Goal: Task Accomplishment & Management: Manage account settings

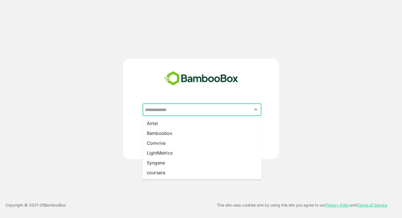
click at [156, 106] on input "text" at bounding box center [202, 109] width 117 height 10
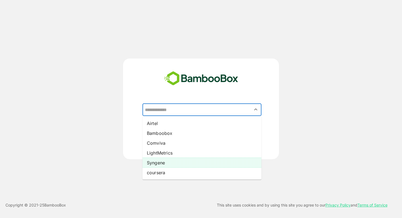
click at [157, 161] on li "Syngene" at bounding box center [201, 163] width 119 height 10
type input "*******"
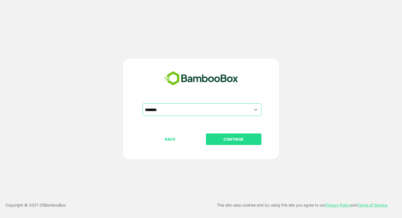
click at [221, 139] on p "CONTINUE" at bounding box center [233, 139] width 55 height 6
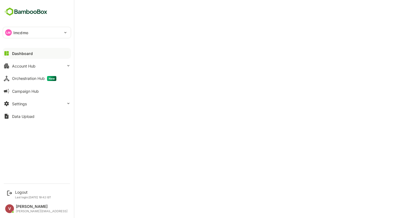
click at [28, 32] on p "lmcdmo" at bounding box center [20, 33] width 15 height 6
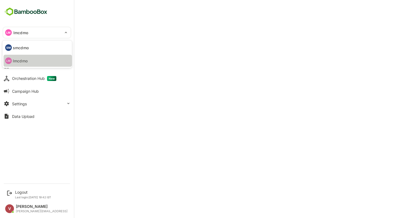
click at [21, 62] on p "lmcdmo" at bounding box center [20, 61] width 15 height 6
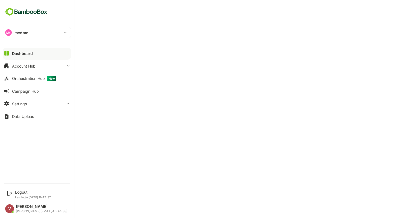
click at [27, 53] on div "Dashboard" at bounding box center [22, 53] width 21 height 5
click at [21, 54] on div "Dashboard" at bounding box center [22, 53] width 21 height 5
